Goal: Transaction & Acquisition: Purchase product/service

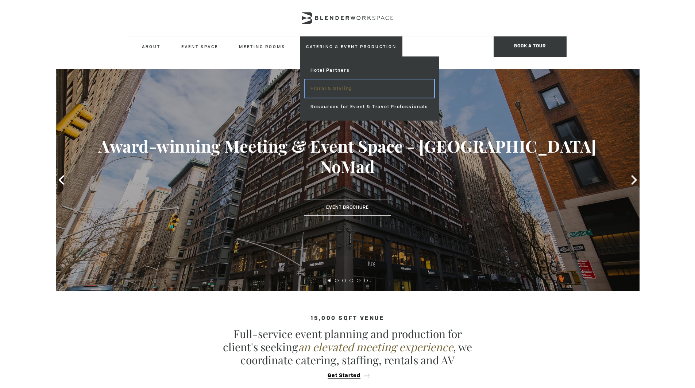
click at [337, 85] on link "Floral & Styling" at bounding box center [369, 88] width 129 height 18
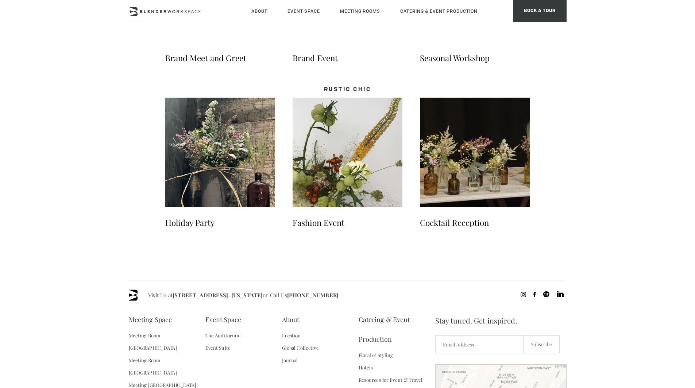
scroll to position [1139, 0]
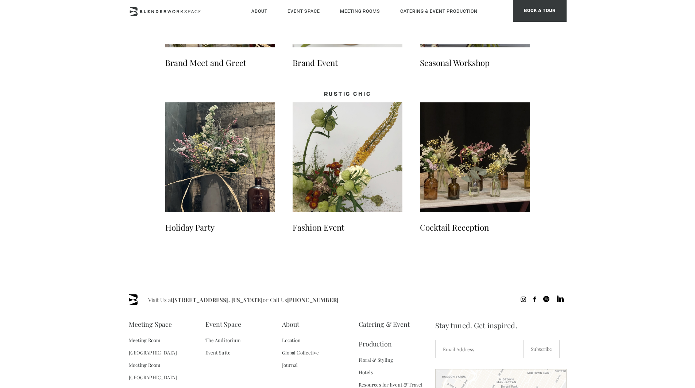
click at [234, 150] on img at bounding box center [220, 157] width 110 height 110
click at [466, 181] on img at bounding box center [475, 157] width 110 height 110
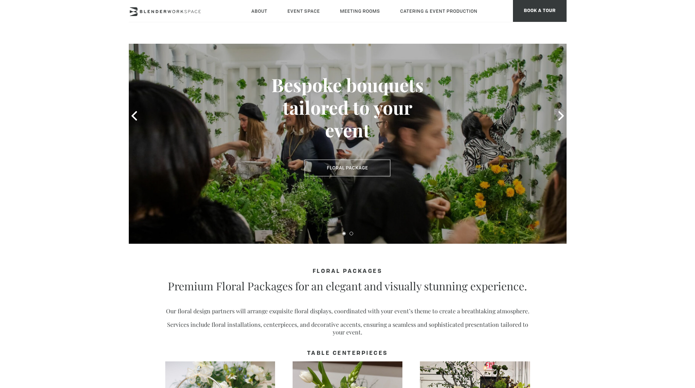
scroll to position [55, 0]
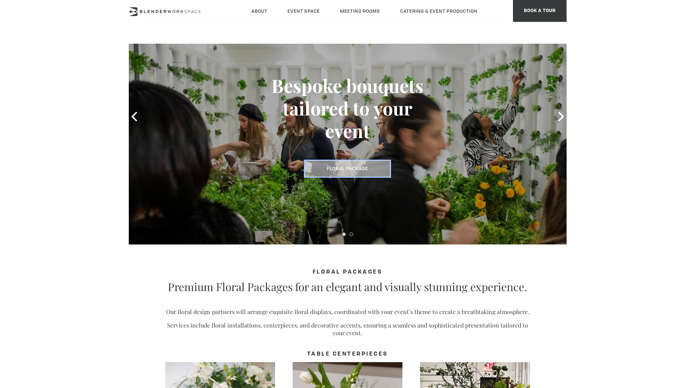
click at [365, 166] on link "Floral Package" at bounding box center [348, 168] width 86 height 17
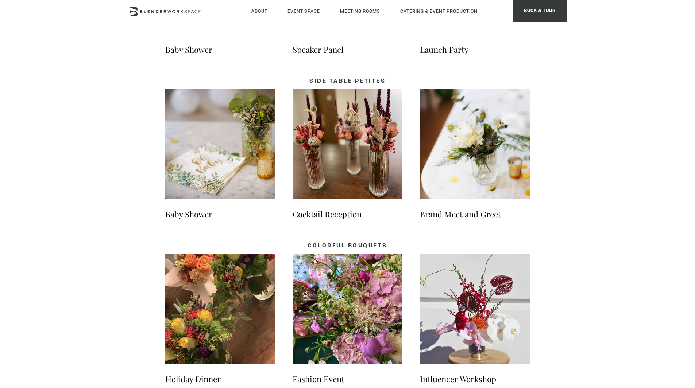
scroll to position [493, 0]
